Goal: Information Seeking & Learning: Find specific fact

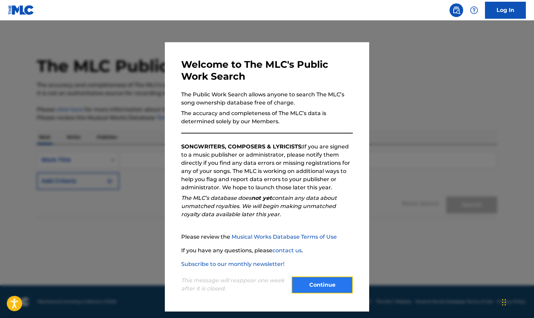
click at [338, 288] on button "Continue" at bounding box center [321, 284] width 61 height 17
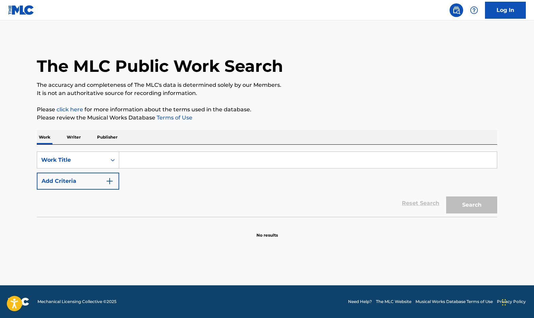
drag, startPoint x: 200, startPoint y: 176, endPoint x: 200, endPoint y: 159, distance: 17.4
click at [200, 171] on div "SearchWithCriteriab3977be1-ef87-4977-9a6e-69d73d9a758d Work Title Add Criteria" at bounding box center [267, 170] width 460 height 38
click at [200, 159] on input "Search Form" at bounding box center [307, 160] width 377 height 16
type input "somebody to love"
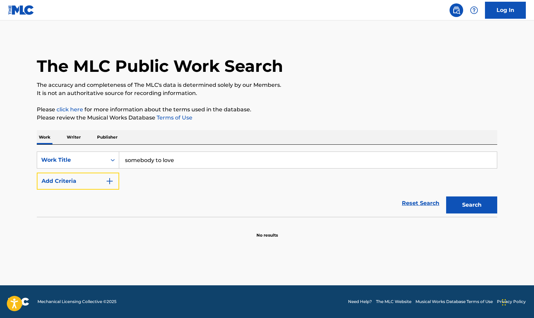
click at [37, 173] on button "Add Criteria" at bounding box center [78, 181] width 82 height 17
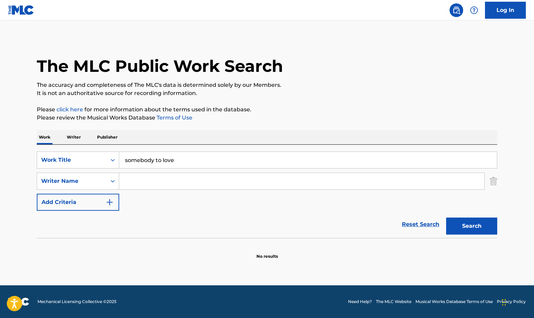
drag, startPoint x: 258, startPoint y: 181, endPoint x: 270, endPoint y: 174, distance: 13.0
click at [258, 181] on input "Search Form" at bounding box center [301, 181] width 365 height 16
type input "daughtry"
click at [446, 217] on button "Search" at bounding box center [471, 225] width 51 height 17
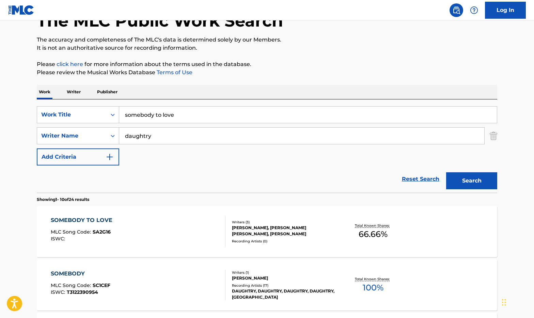
scroll to position [136, 0]
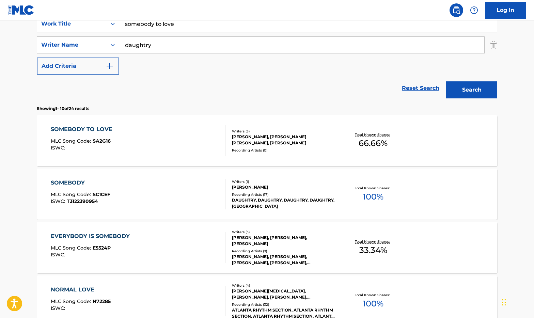
click at [238, 151] on div "Recording Artists ( 0 )" at bounding box center [283, 150] width 103 height 5
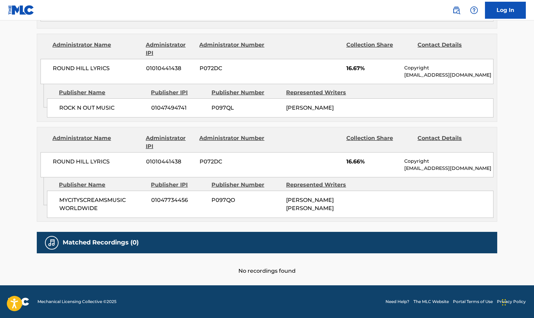
scroll to position [382, 0]
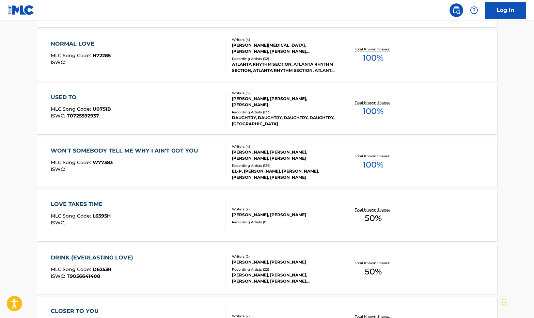
scroll to position [136, 0]
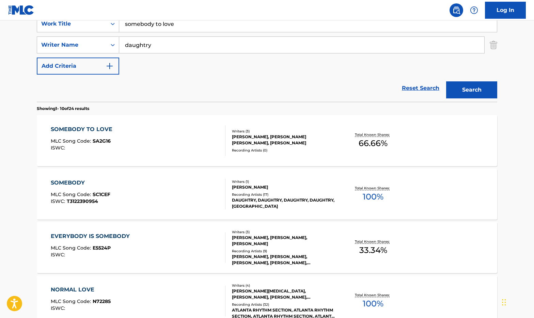
click at [334, 214] on div "SOMEBODY MLC Song Code : SC1CEF ISWC : T3122390954 Writers ( 1 ) [PERSON_NAME] …" at bounding box center [267, 193] width 460 height 51
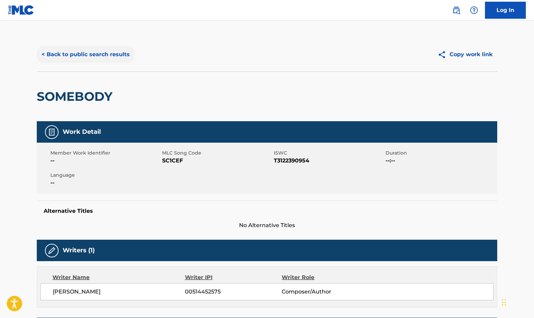
click at [124, 59] on button "< Back to public search results" at bounding box center [86, 54] width 98 height 17
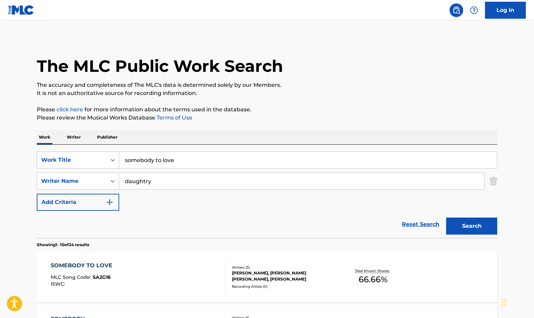
drag, startPoint x: 190, startPoint y: 162, endPoint x: -103, endPoint y: 164, distance: 293.0
click at [0, 164] on html "Accessibility Screen-Reader Guide, Feedback, and Issue Reporting | New window C…" at bounding box center [267, 159] width 534 height 318
click at [446, 217] on button "Search" at bounding box center [471, 225] width 51 height 17
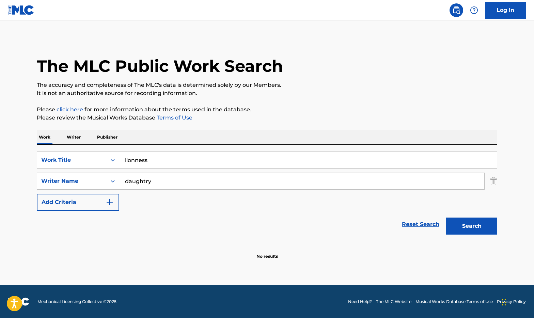
click at [134, 161] on input "lionness" at bounding box center [307, 160] width 377 height 16
type input "lioness"
click at [446, 217] on button "Search" at bounding box center [471, 225] width 51 height 17
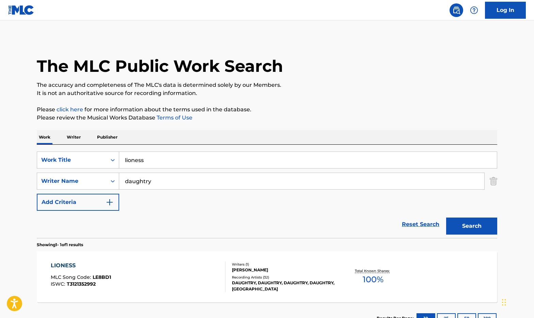
scroll to position [45, 0]
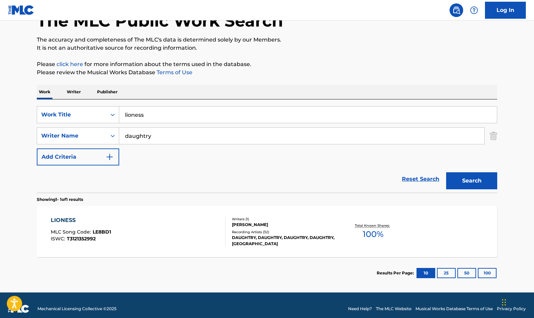
click at [181, 232] on div "LIONESS MLC Song Code : LE8BD1 ISWC : T3121352992" at bounding box center [138, 231] width 175 height 31
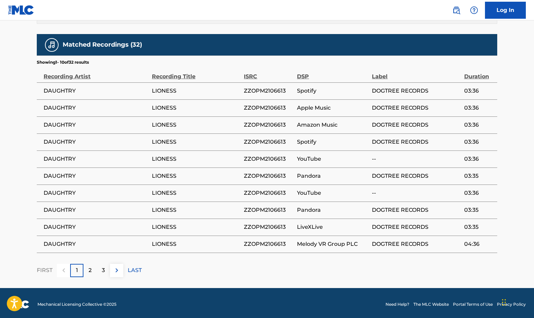
scroll to position [227, 0]
